Goal: Find specific page/section: Find specific page/section

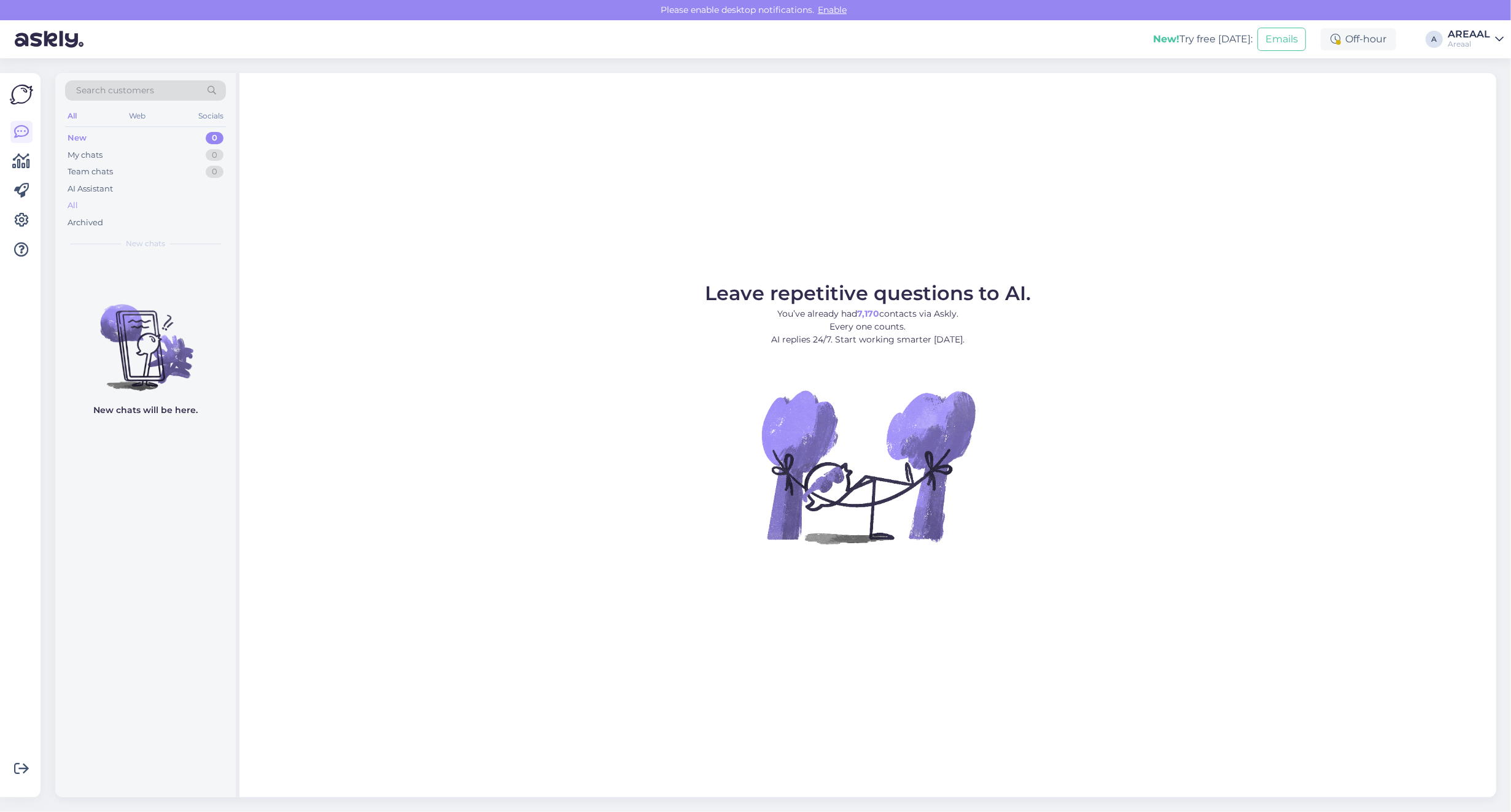
drag, startPoint x: 110, startPoint y: 198, endPoint x: 111, endPoint y: 206, distance: 8.1
click at [110, 199] on div "All" at bounding box center [146, 205] width 161 height 17
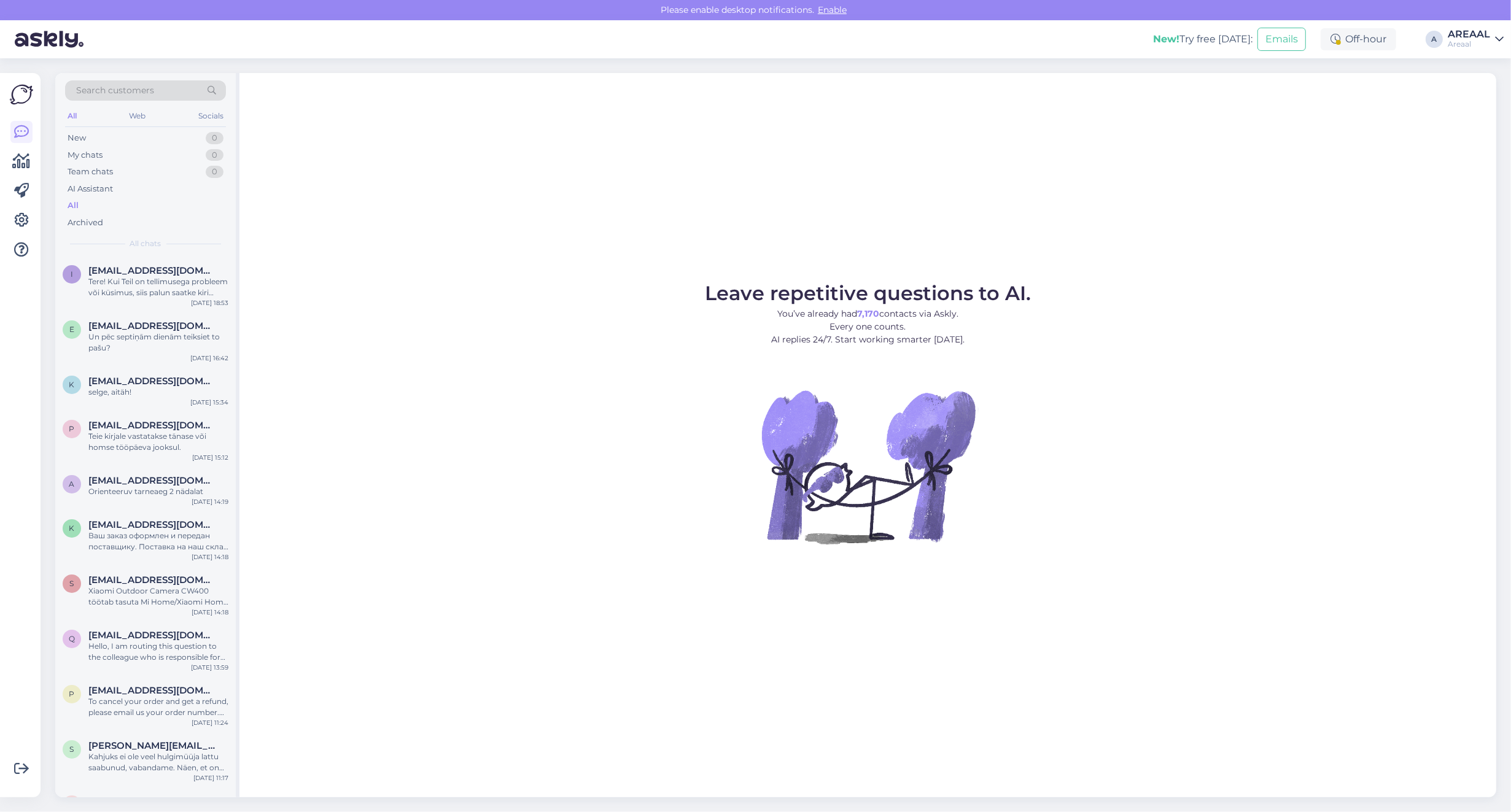
drag, startPoint x: 111, startPoint y: 206, endPoint x: 121, endPoint y: 207, distance: 10.0
click at [112, 206] on div "All" at bounding box center [146, 205] width 161 height 17
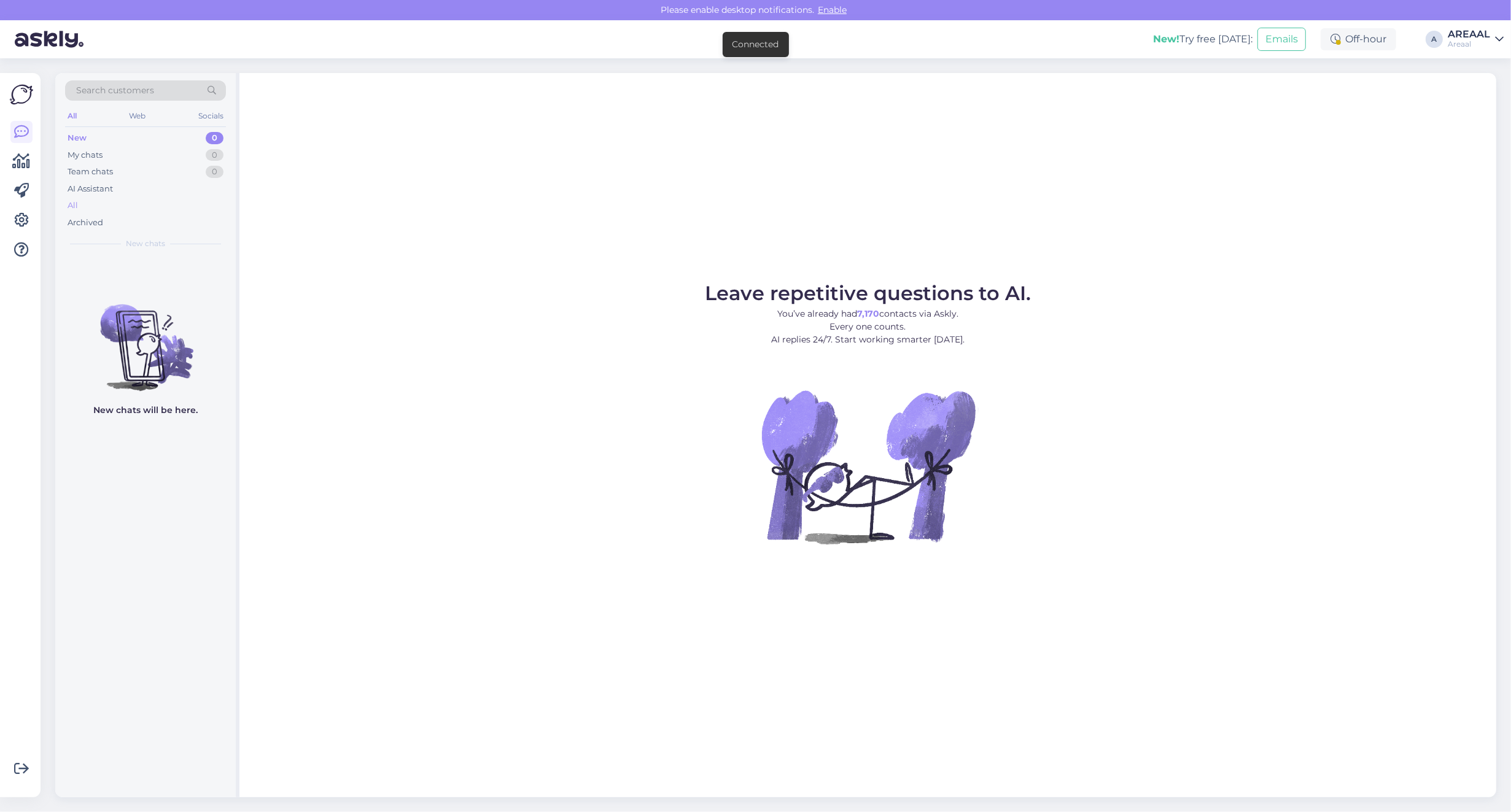
click at [132, 210] on div "All" at bounding box center [146, 205] width 161 height 17
click at [151, 206] on div "All" at bounding box center [146, 205] width 161 height 17
